Goal: Task Accomplishment & Management: Complete application form

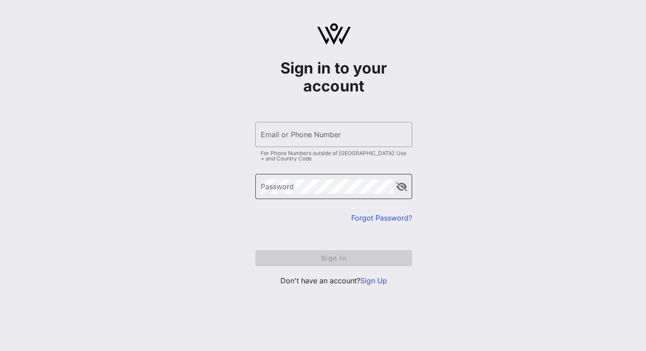
type input "[EMAIL_ADDRESS][DOMAIN_NAME]"
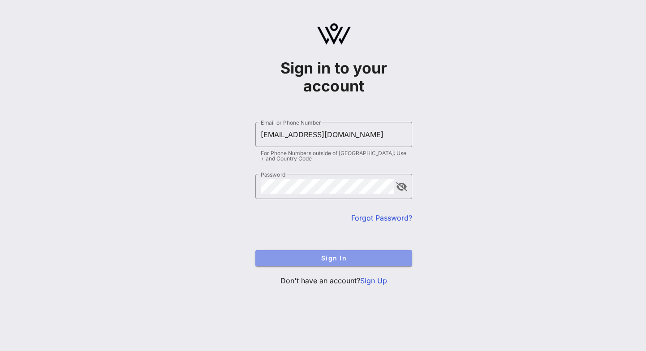
click at [296, 259] on span "Sign In" at bounding box center [333, 258] width 142 height 8
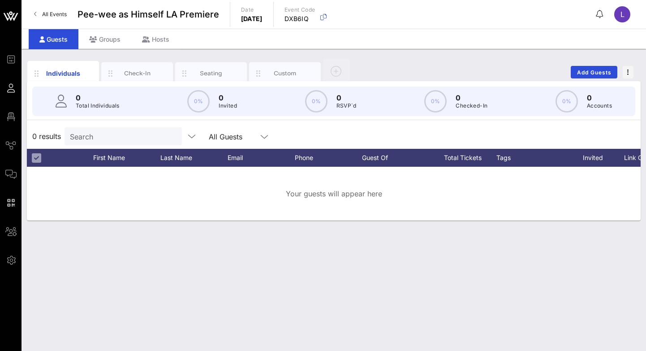
click at [56, 36] on div "Guests" at bounding box center [54, 39] width 50 height 20
click at [94, 38] on icon at bounding box center [93, 39] width 8 height 6
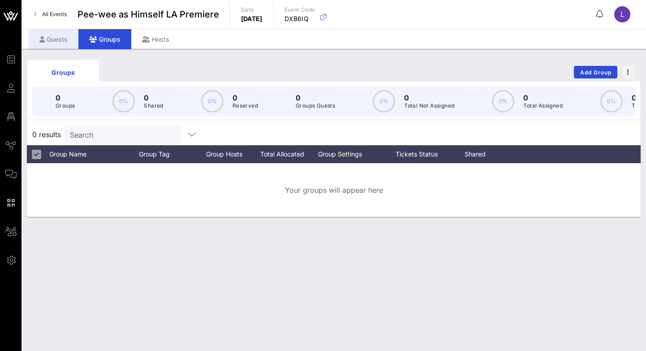
click at [60, 38] on div "Guests" at bounding box center [54, 39] width 50 height 20
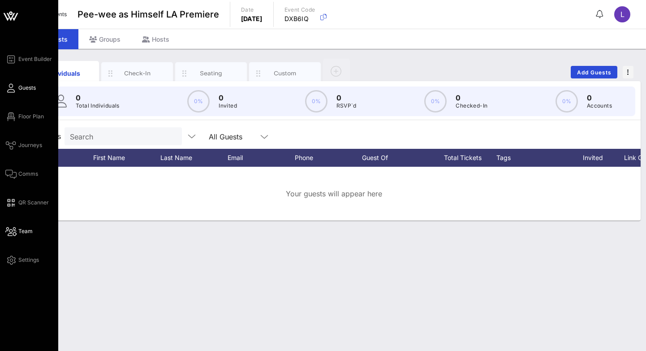
click at [22, 228] on span "Team" at bounding box center [25, 231] width 14 height 8
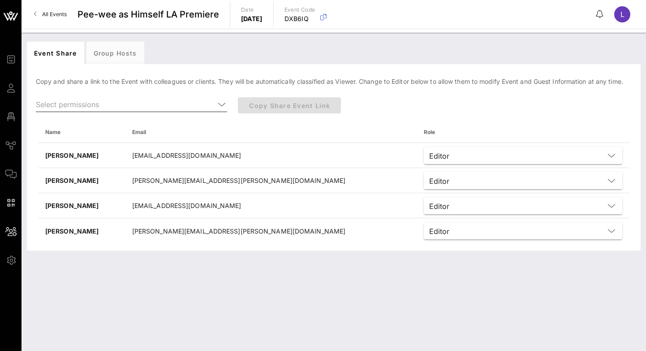
click at [111, 108] on input "text" at bounding box center [125, 104] width 179 height 14
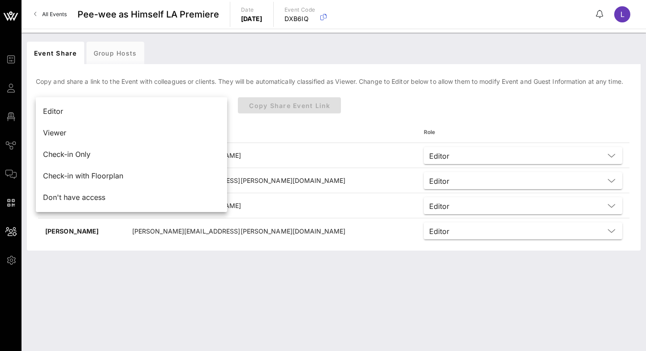
click at [111, 108] on div "Editor" at bounding box center [131, 111] width 177 height 9
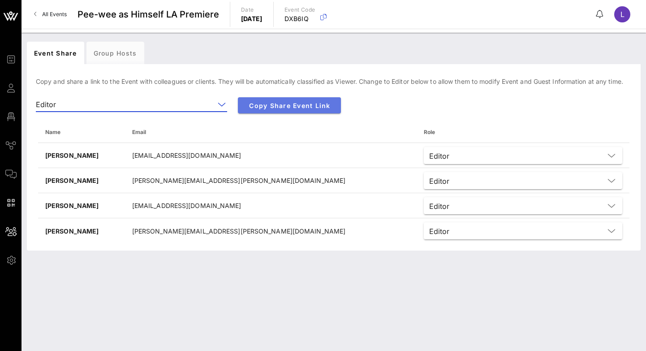
click at [295, 102] on span "Copy Share Event Link" at bounding box center [289, 106] width 89 height 8
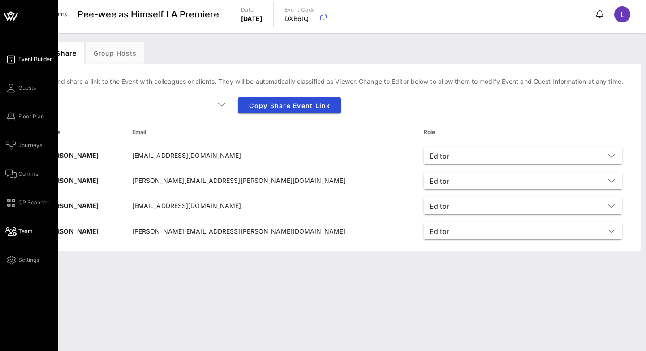
click at [13, 59] on icon at bounding box center [10, 59] width 11 height 1
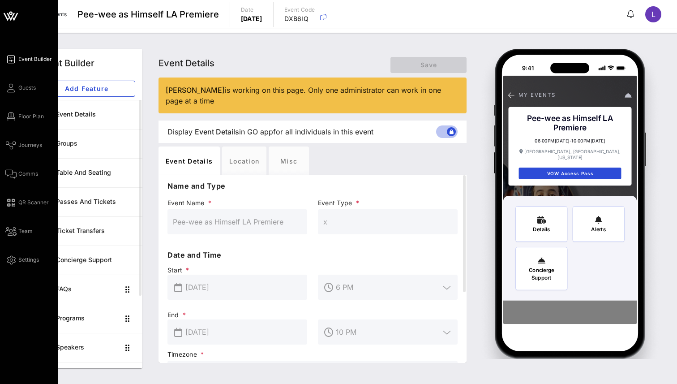
click at [34, 58] on span "Event Builder" at bounding box center [35, 59] width 34 height 8
click at [31, 141] on span "Journeys" at bounding box center [30, 145] width 24 height 8
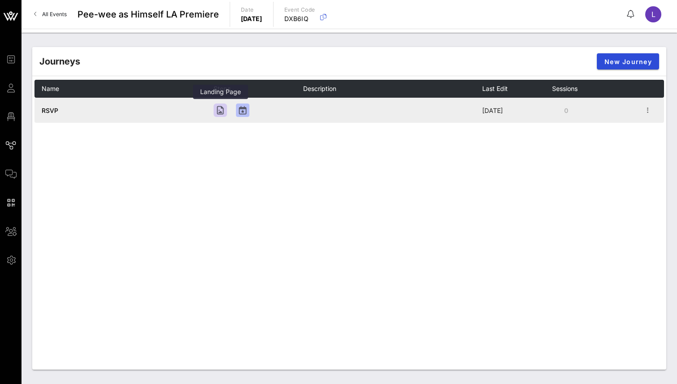
click at [222, 110] on div at bounding box center [220, 109] width 13 height 13
click at [50, 113] on span "RSVP" at bounding box center [50, 111] width 17 height 8
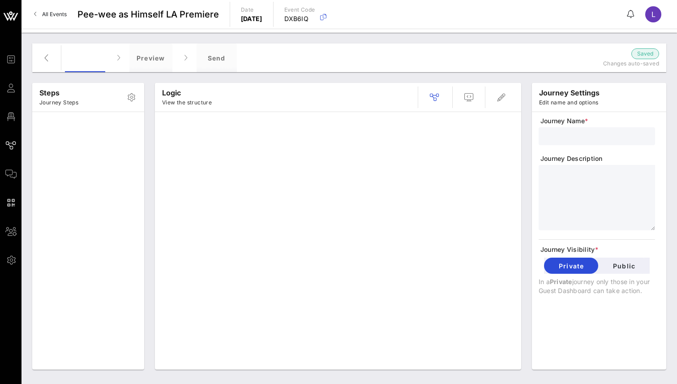
type input "RSVP"
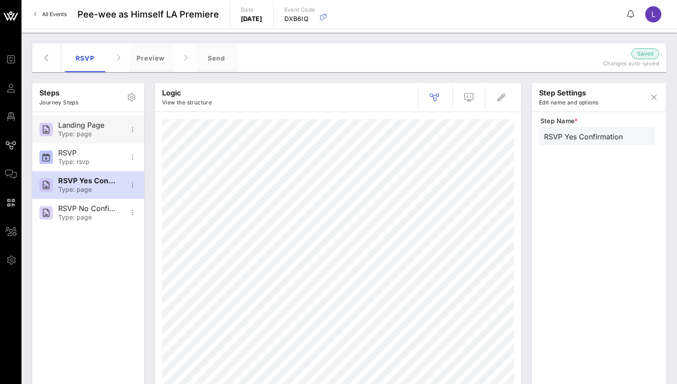
type input "RSVP No Confirmation"
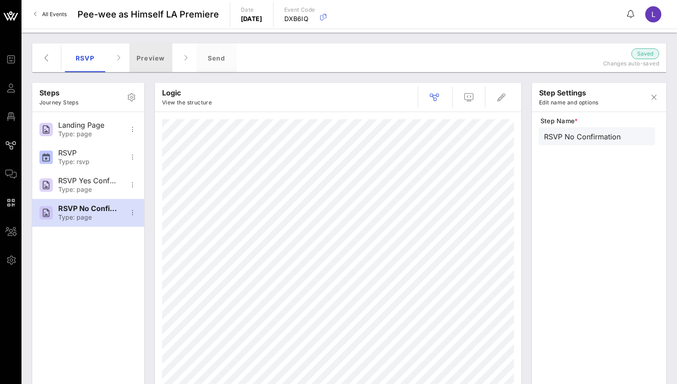
click at [144, 56] on div "Preview" at bounding box center [150, 57] width 43 height 29
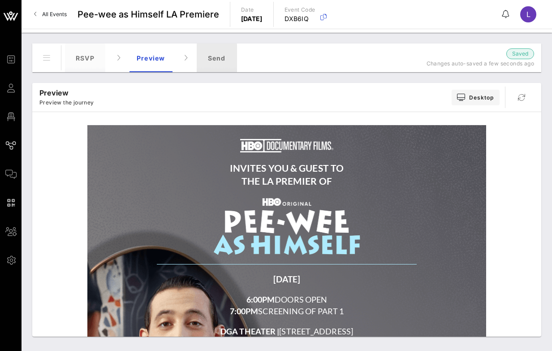
click at [215, 64] on div "Send" at bounding box center [217, 57] width 40 height 29
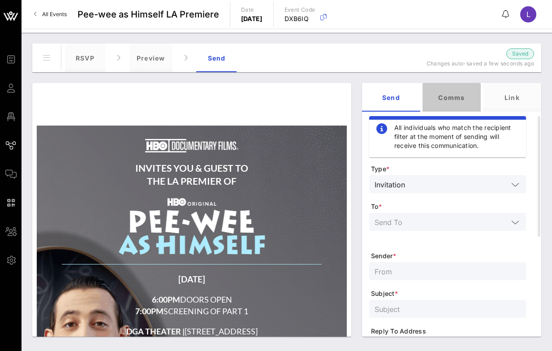
click at [450, 98] on div "Comms" at bounding box center [451, 97] width 58 height 29
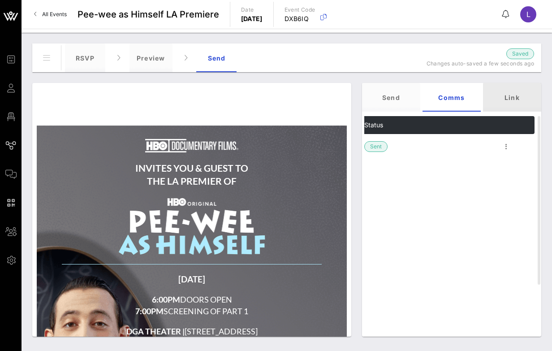
click at [507, 94] on div "Link" at bounding box center [512, 97] width 58 height 29
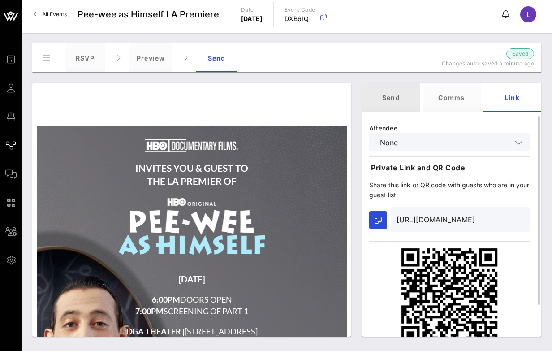
click at [395, 99] on div "Send" at bounding box center [391, 97] width 58 height 29
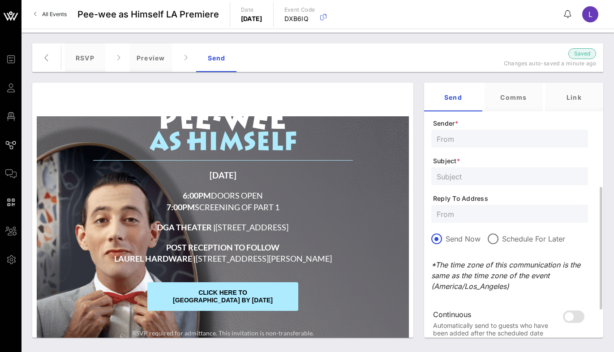
scroll to position [147, 0]
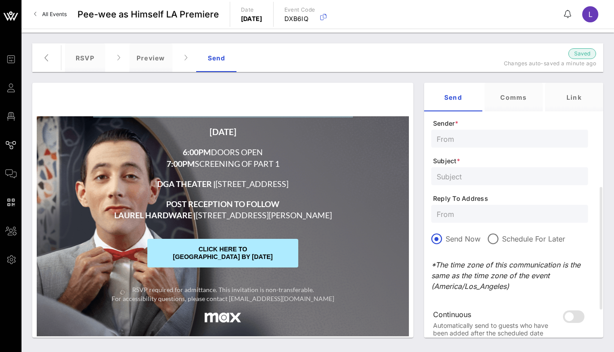
click at [227, 254] on span "CLICK HERE TO [GEOGRAPHIC_DATA] BY [DATE]" at bounding box center [222, 253] width 150 height 29
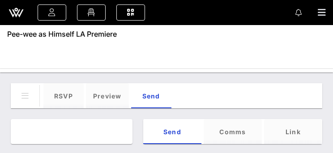
click at [9, 150] on div "Steps Journey Steps Landing Page Type: page RSVP Type: rsvp RSVP Yes Confirmati…" at bounding box center [166, 116] width 333 height 86
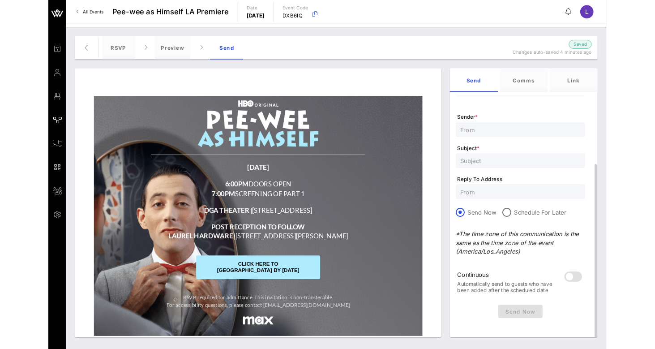
scroll to position [116, 0]
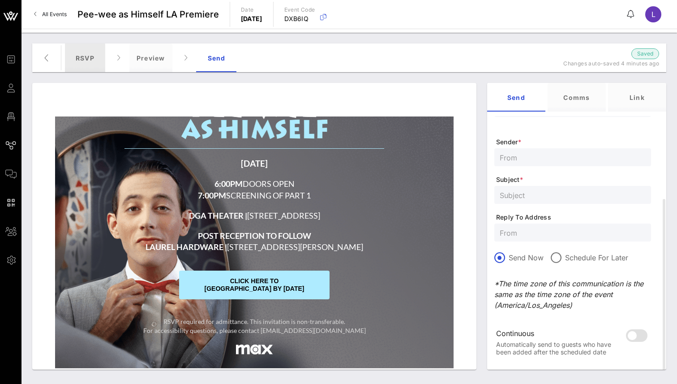
click at [90, 63] on div "RSVP" at bounding box center [85, 57] width 40 height 29
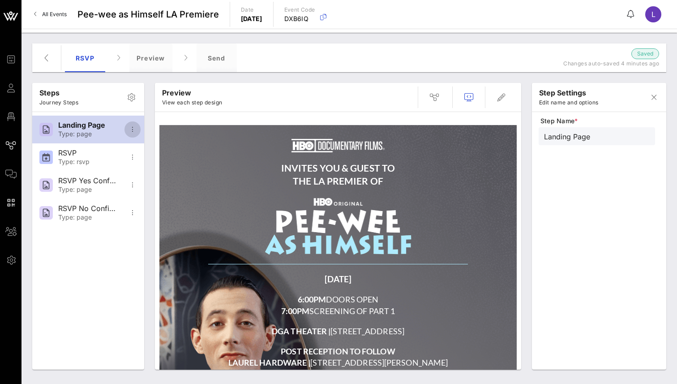
click at [133, 129] on icon "button" at bounding box center [132, 129] width 11 height 11
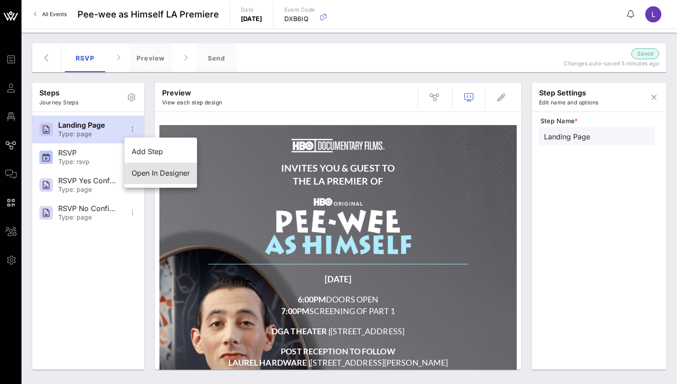
click at [147, 172] on div "Open In Designer" at bounding box center [161, 173] width 58 height 9
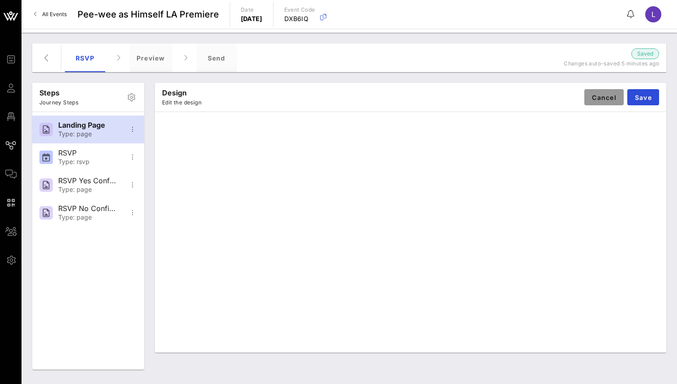
click at [604, 98] on span "Cancel" at bounding box center [604, 98] width 25 height 8
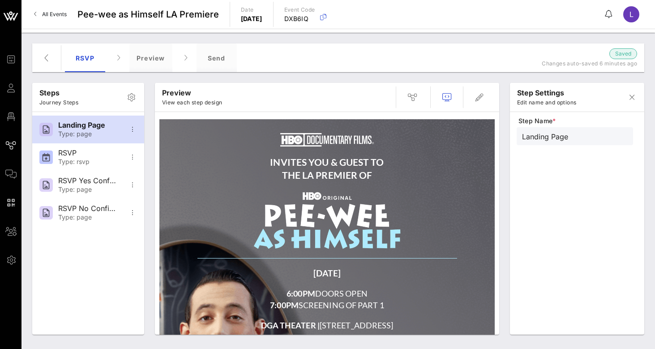
scroll to position [0, 0]
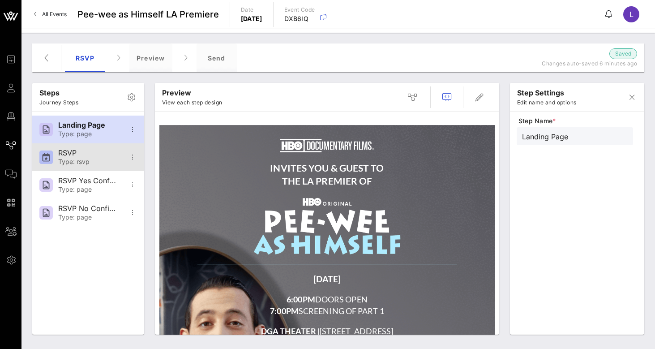
click at [83, 159] on div "Type: rsvp" at bounding box center [87, 162] width 59 height 8
type input "RSVP"
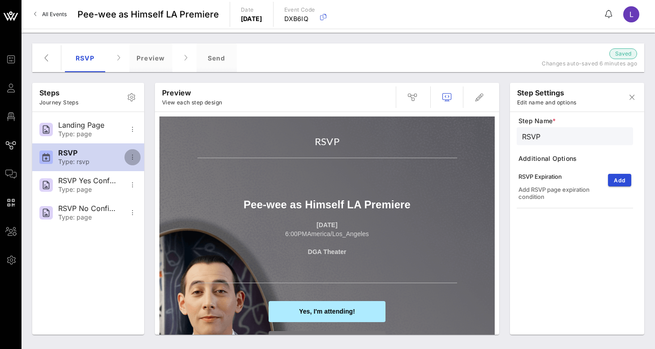
click at [133, 153] on icon "button" at bounding box center [132, 157] width 11 height 11
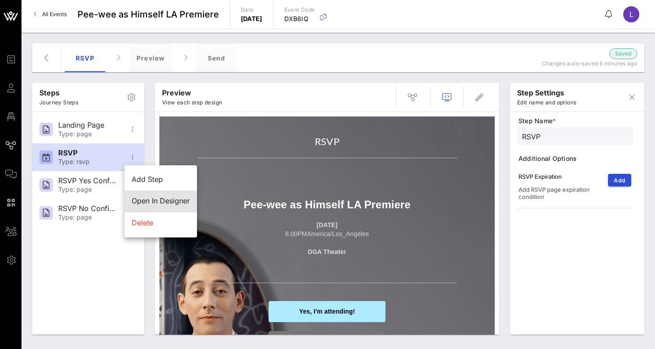
click at [156, 199] on div "Open In Designer" at bounding box center [161, 201] width 58 height 9
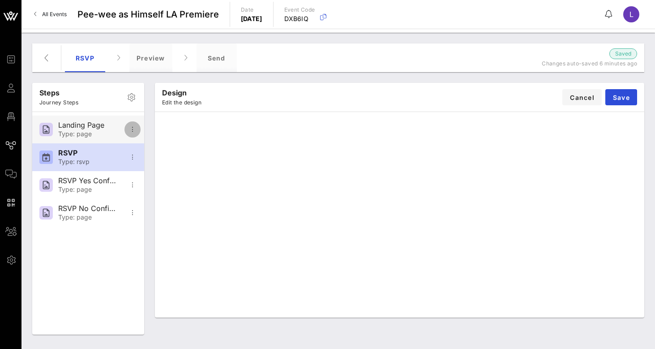
click at [131, 132] on icon "button" at bounding box center [132, 129] width 11 height 11
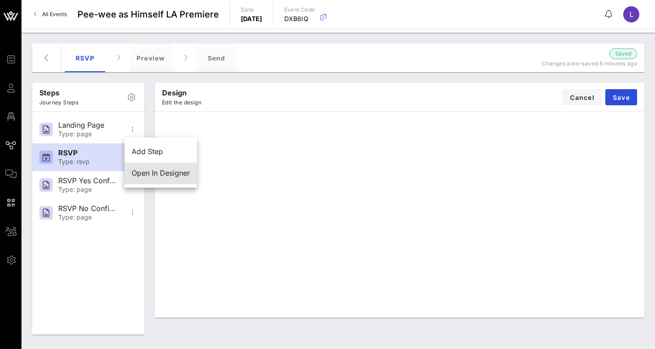
click at [148, 171] on div "Open In Designer" at bounding box center [161, 173] width 58 height 9
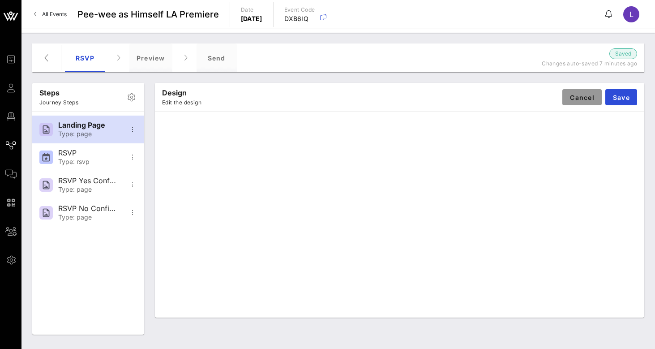
click at [580, 101] on button "Cancel" at bounding box center [581, 97] width 39 height 16
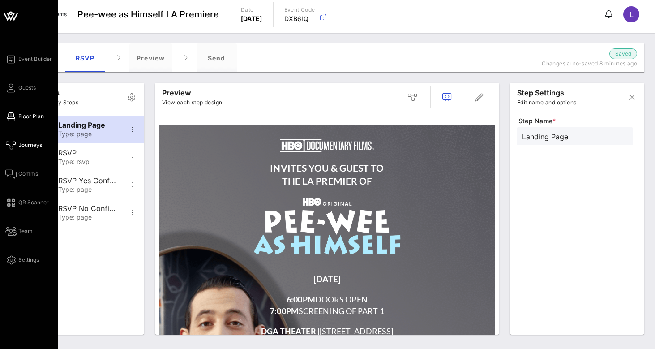
click at [13, 117] on icon at bounding box center [10, 116] width 11 height 1
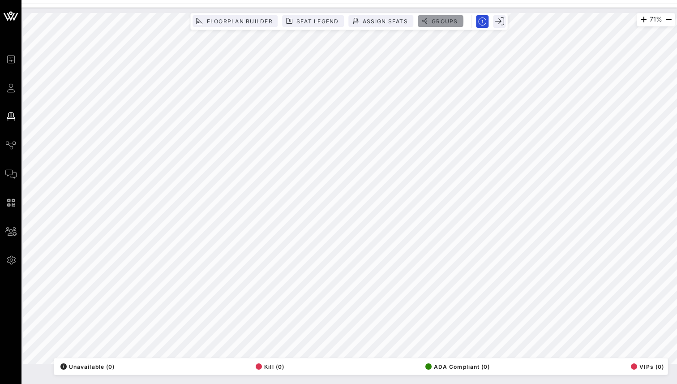
click at [434, 21] on span "Groups" at bounding box center [444, 21] width 27 height 7
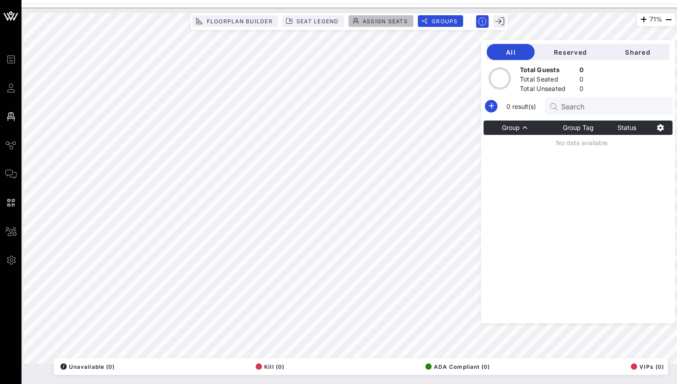
click at [388, 20] on span "Assign Seats" at bounding box center [385, 21] width 46 height 7
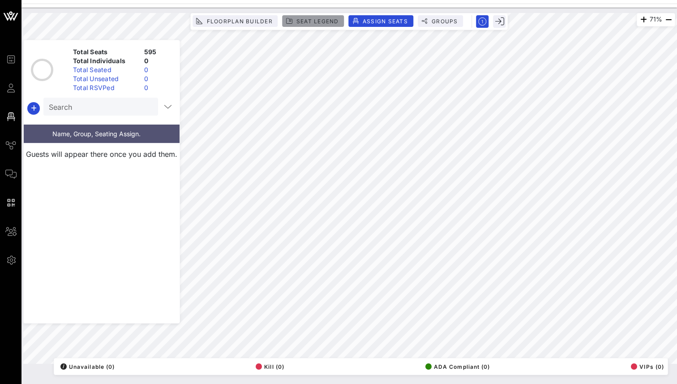
click at [328, 19] on span "Seat Legend" at bounding box center [317, 21] width 43 height 7
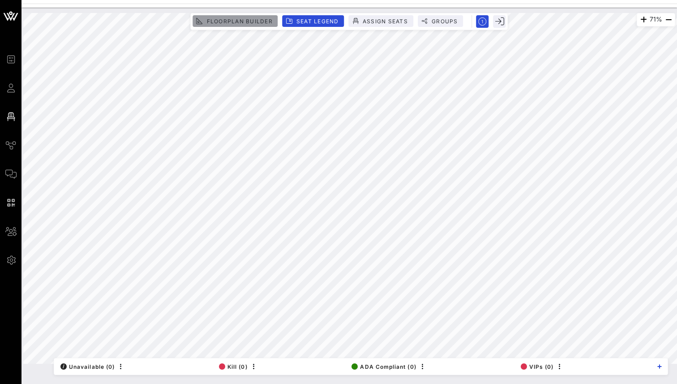
click at [245, 16] on button "Floorplan Builder" at bounding box center [235, 21] width 85 height 12
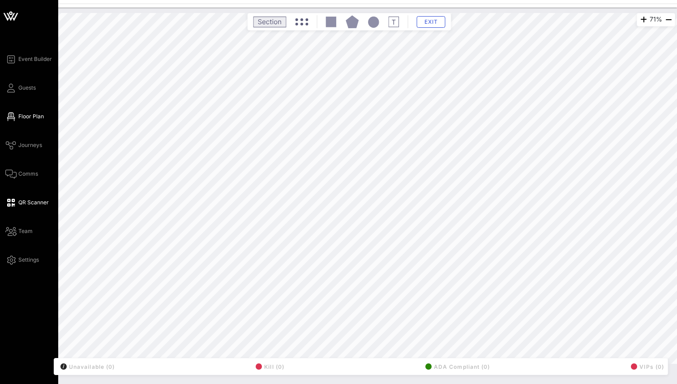
click at [11, 203] on icon at bounding box center [10, 202] width 11 height 1
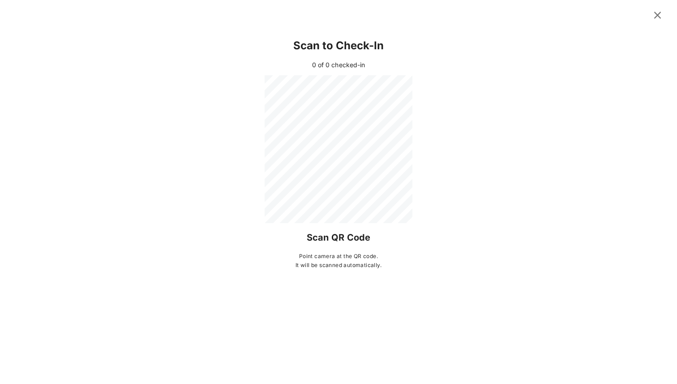
type input "RSVP"
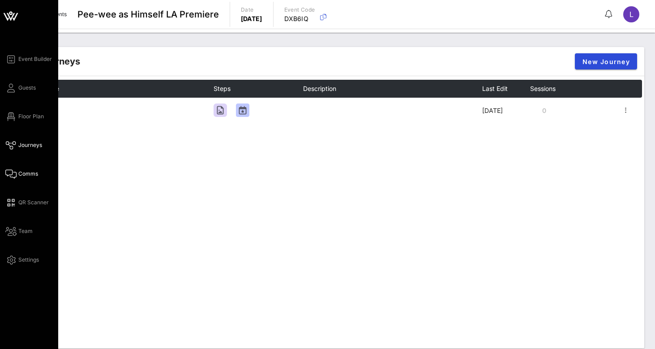
click at [23, 175] on span "Comms" at bounding box center [28, 174] width 20 height 8
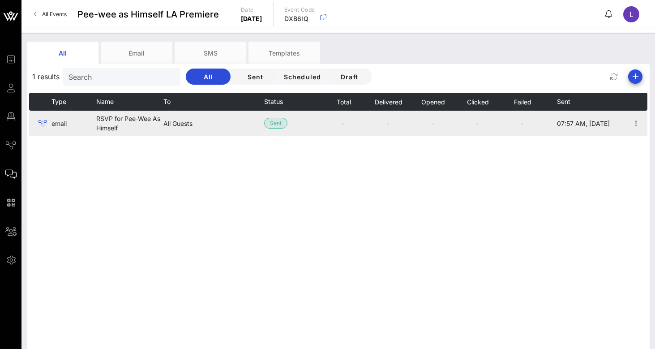
click at [124, 119] on td "RSVP for Pee-Wee As Himself" at bounding box center [129, 123] width 67 height 25
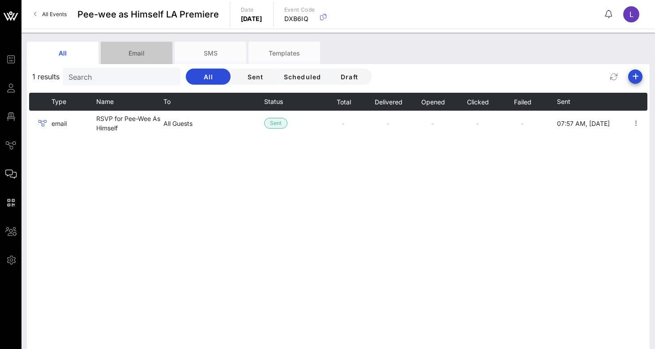
click at [129, 56] on div "Email" at bounding box center [137, 53] width 72 height 22
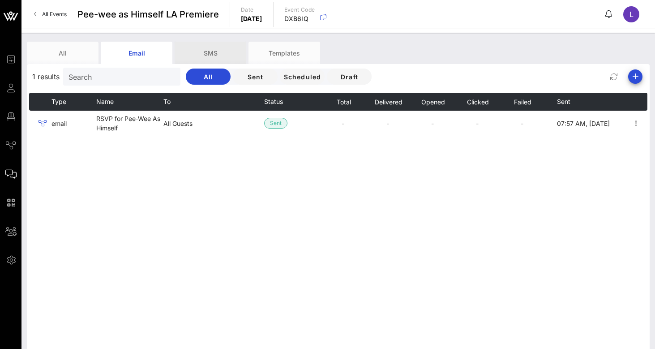
click at [210, 53] on div "SMS" at bounding box center [211, 53] width 72 height 22
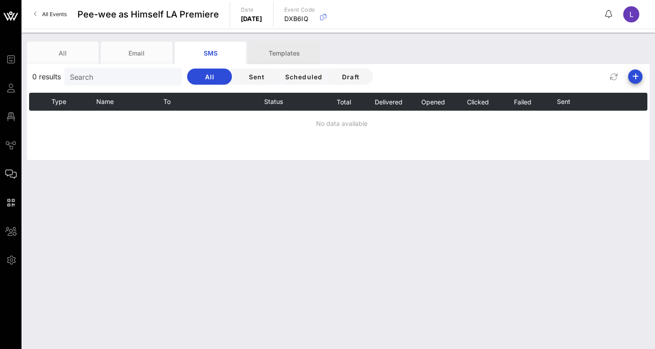
click at [287, 53] on div "Templates" at bounding box center [285, 53] width 72 height 22
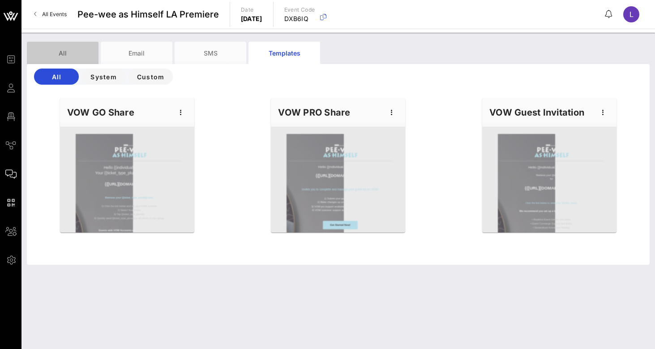
click at [70, 51] on div "All" at bounding box center [63, 53] width 72 height 22
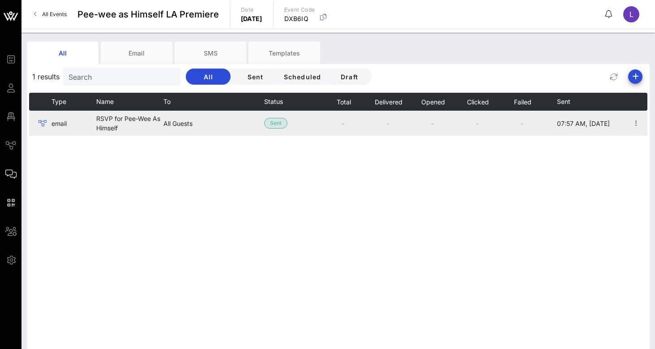
click at [206, 126] on td "All Guests" at bounding box center [213, 123] width 101 height 25
click at [127, 119] on td "RSVP for Pee-Wee As Himself" at bounding box center [129, 123] width 67 height 25
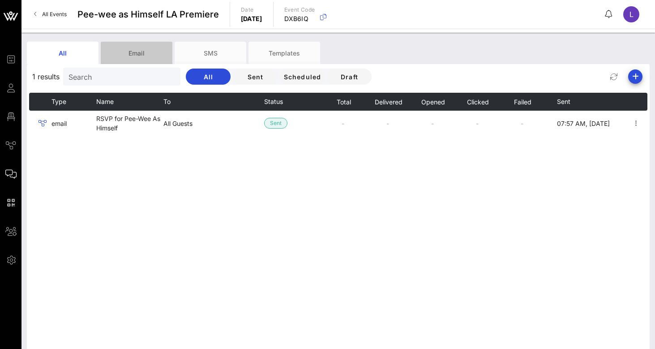
click at [133, 52] on div "Email" at bounding box center [137, 53] width 72 height 22
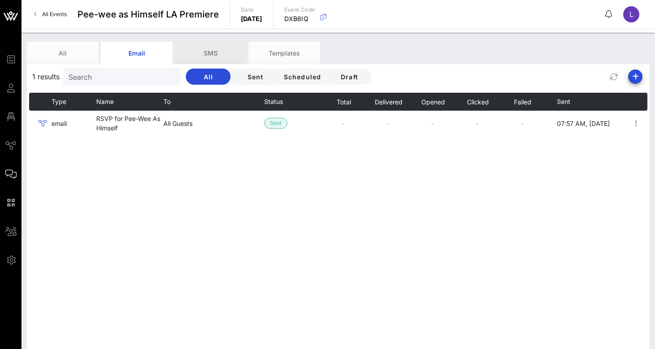
click at [201, 60] on div "SMS" at bounding box center [211, 53] width 72 height 22
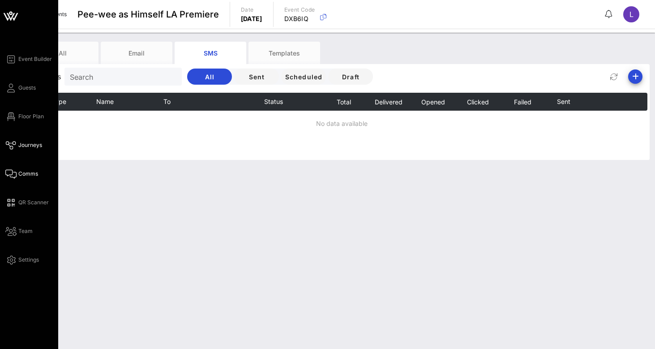
click at [21, 144] on span "Journeys" at bounding box center [30, 145] width 24 height 8
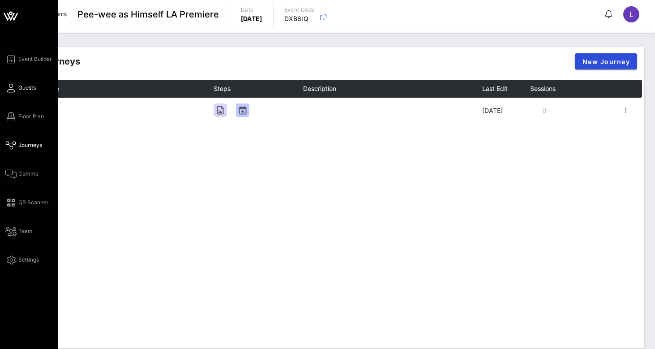
click at [25, 89] on span "Guests" at bounding box center [26, 88] width 17 height 8
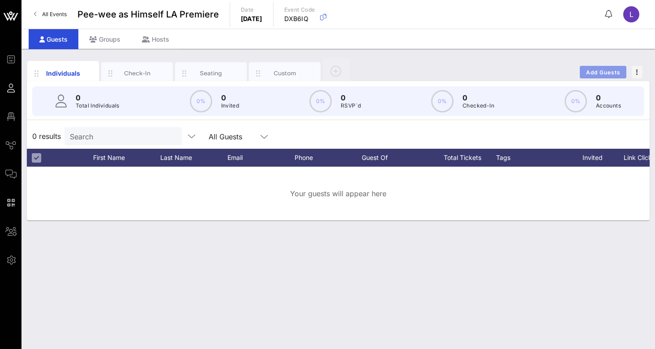
click at [600, 68] on button "Add Guests" at bounding box center [603, 72] width 47 height 13
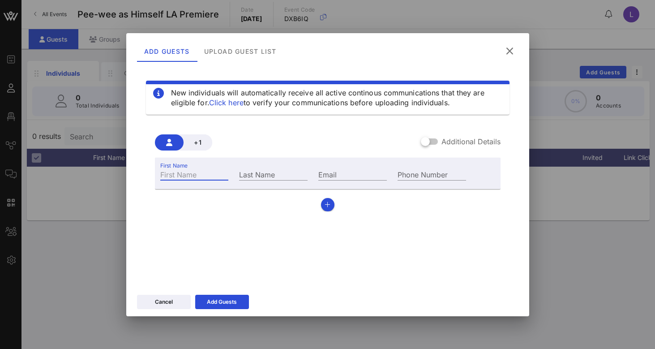
click at [190, 171] on input "First Name" at bounding box center [194, 174] width 69 height 12
type input "[PERSON_NAME]"
click at [323, 178] on input "Email" at bounding box center [352, 174] width 69 height 12
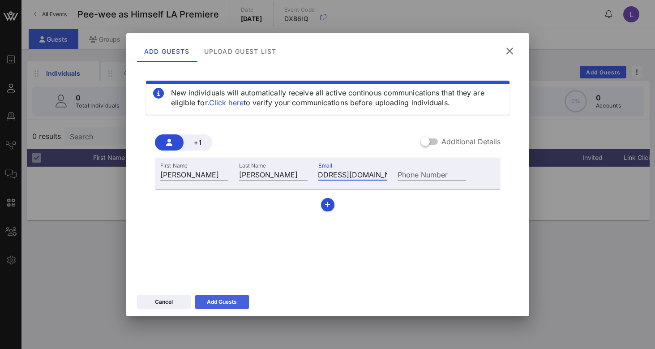
type input "[EMAIL_ADDRESS][DOMAIN_NAME]"
click at [228, 299] on div "Add Guests" at bounding box center [222, 301] width 30 height 9
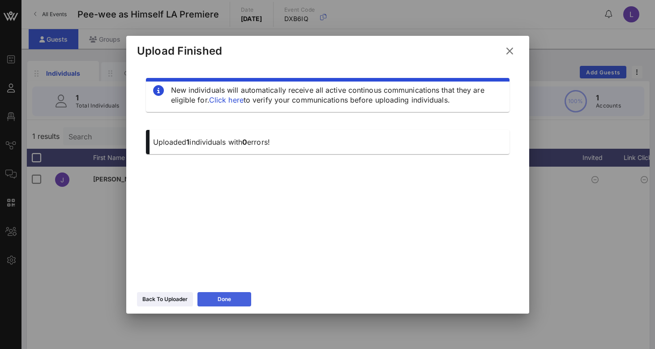
click at [212, 297] on button "Done" at bounding box center [224, 299] width 54 height 14
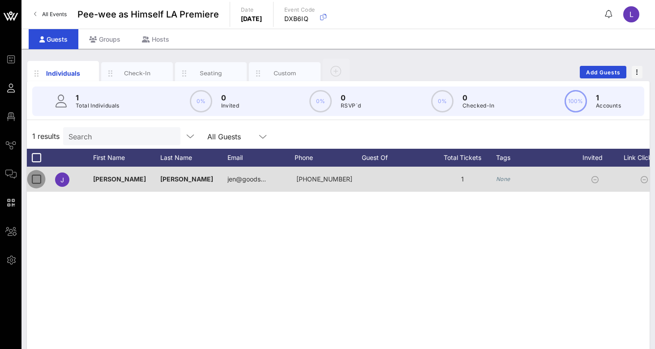
click at [35, 174] on div at bounding box center [36, 178] width 15 height 15
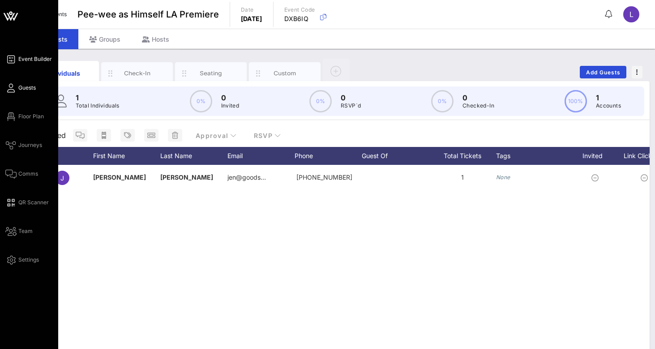
click at [19, 60] on span "Event Builder" at bounding box center [35, 59] width 34 height 8
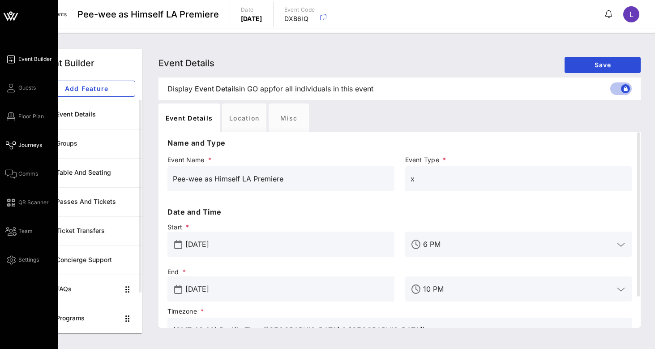
click at [23, 140] on link "Journeys" at bounding box center [23, 145] width 37 height 11
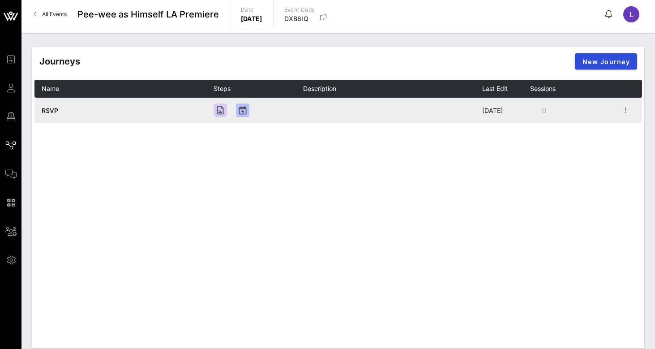
click at [52, 112] on span "RSVP" at bounding box center [50, 111] width 17 height 8
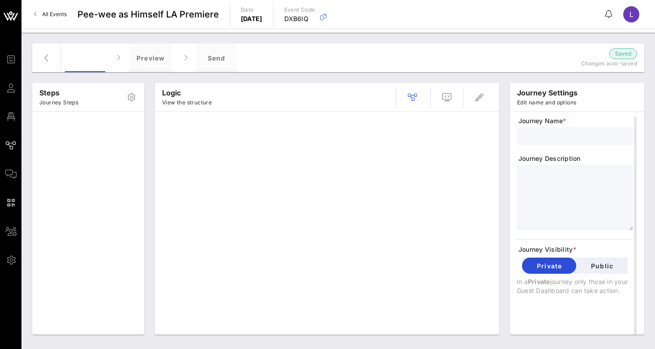
type input "RSVP"
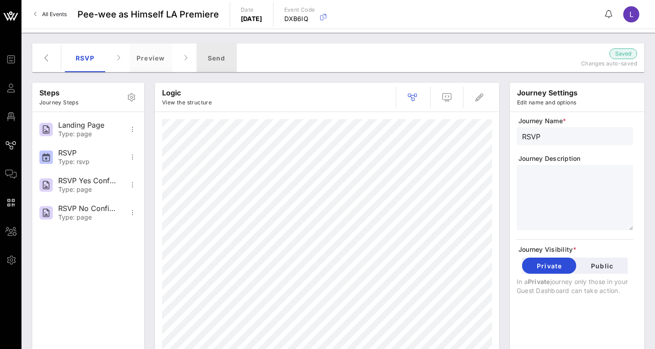
click at [216, 58] on div "Send" at bounding box center [217, 57] width 40 height 29
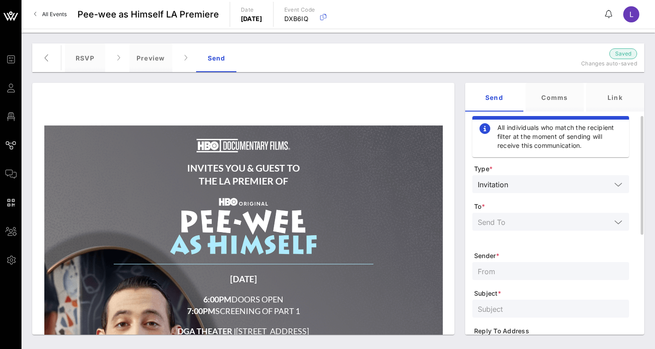
click at [614, 180] on icon at bounding box center [618, 184] width 8 height 11
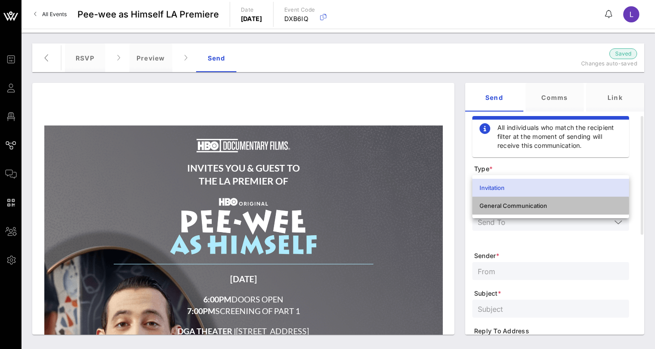
click at [557, 204] on div "General Communication" at bounding box center [551, 205] width 142 height 7
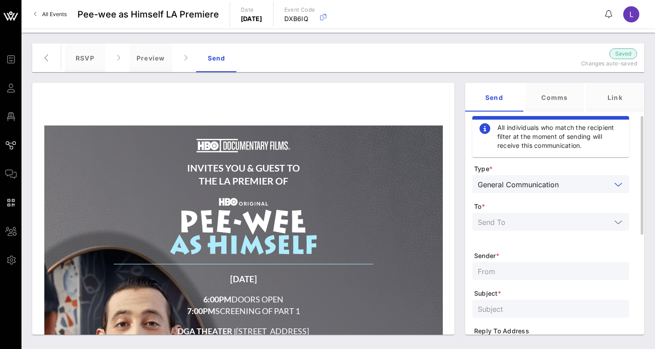
click at [568, 187] on input "text" at bounding box center [586, 184] width 49 height 12
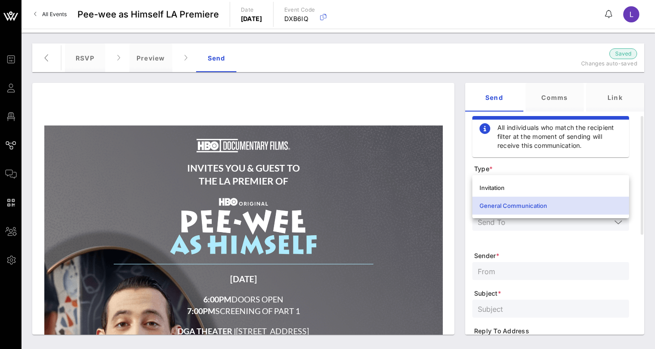
click at [554, 197] on div "General Communication" at bounding box center [550, 206] width 157 height 18
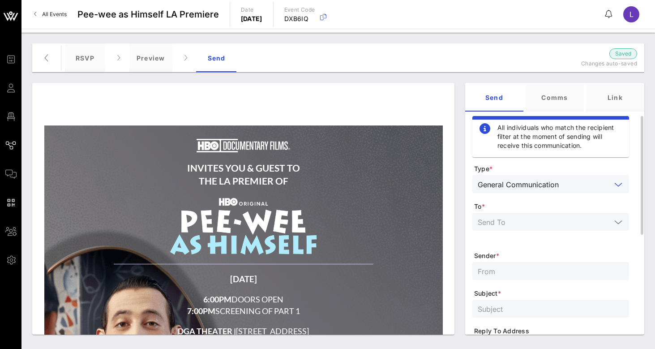
click at [545, 217] on input "text" at bounding box center [544, 222] width 133 height 12
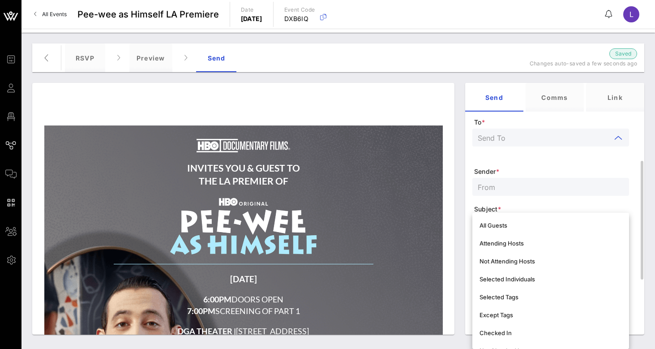
scroll to position [112, 0]
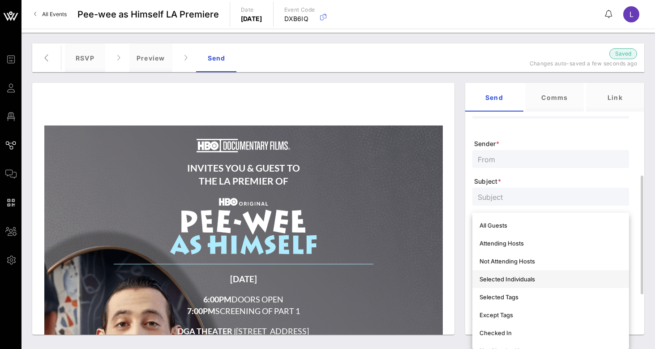
click at [538, 279] on div "Selected Individuals" at bounding box center [551, 278] width 142 height 7
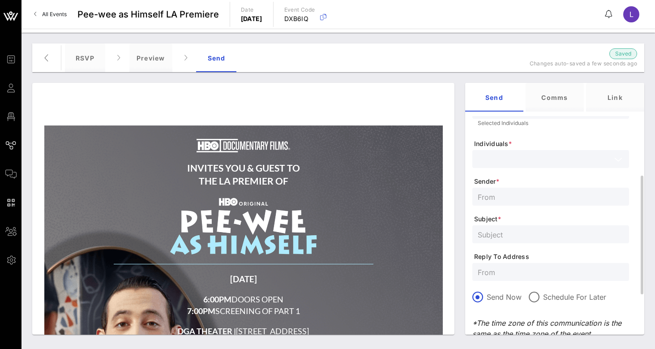
click at [518, 163] on input "text" at bounding box center [544, 159] width 133 height 12
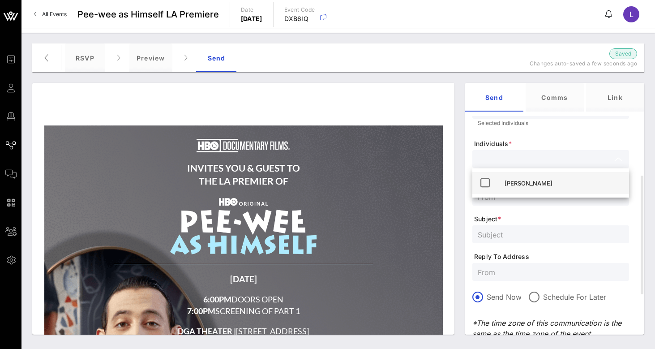
click at [487, 182] on icon at bounding box center [485, 182] width 11 height 11
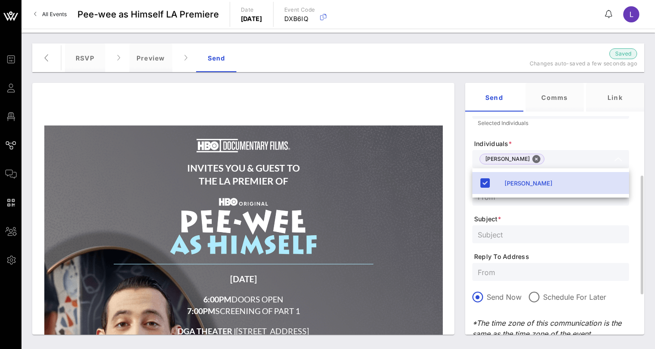
click at [567, 208] on form "Type * General Communication To * Selected Individuals Selected Individuals Ind…" at bounding box center [550, 228] width 157 height 353
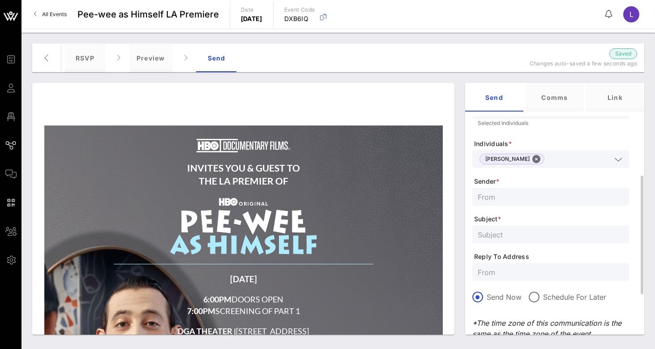
click at [542, 197] on input "text" at bounding box center [551, 197] width 146 height 12
type input "HBO Max Events"
click at [519, 239] on input "text" at bounding box center [551, 234] width 146 height 12
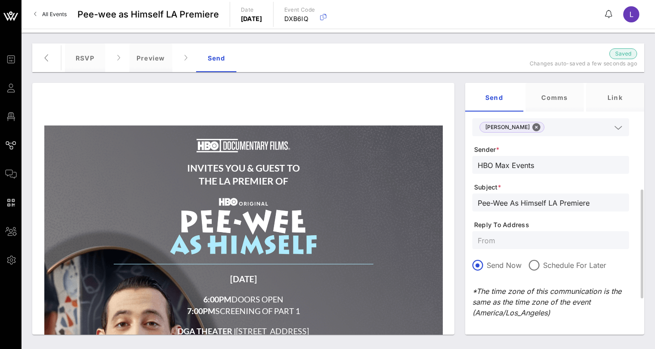
scroll to position [150, 0]
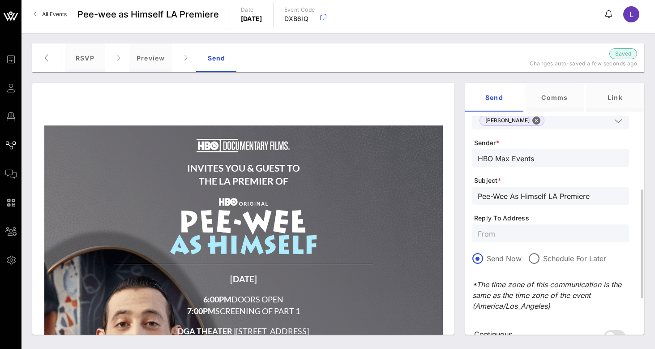
type input "Pee-Wee As Himself LA Premiere"
click at [506, 236] on input "text" at bounding box center [551, 233] width 146 height 12
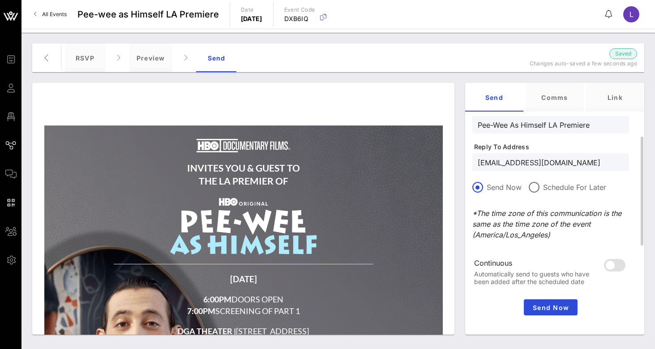
scroll to position [233, 0]
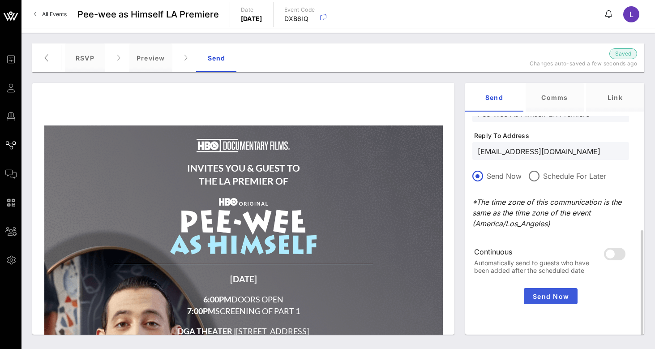
type input "[EMAIL_ADDRESS][DOMAIN_NAME]"
click at [555, 296] on span "Send Now" at bounding box center [550, 296] width 47 height 8
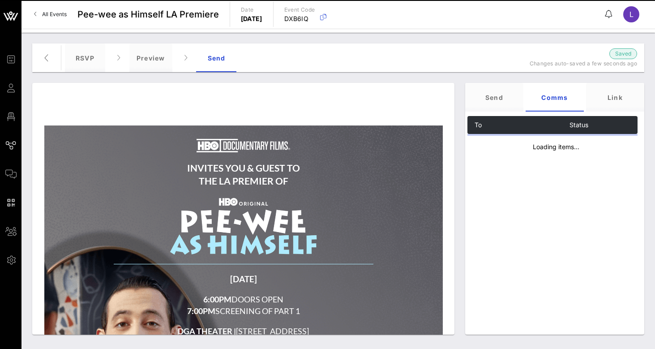
scroll to position [0, 0]
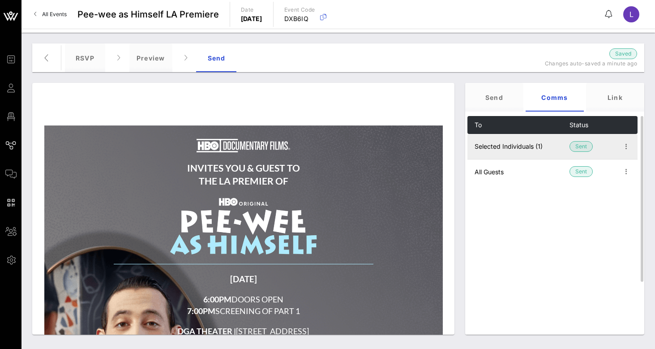
click at [516, 150] on td "Selected Individuals (1)" at bounding box center [518, 146] width 102 height 25
